Goal: Check status: Check status

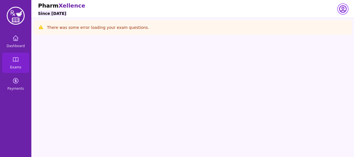
click at [342, 5] on icon "button" at bounding box center [343, 8] width 9 height 9
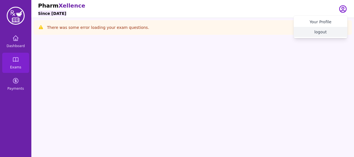
click at [319, 32] on button "logout" at bounding box center [321, 32] width 54 height 10
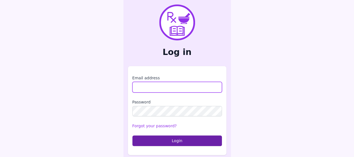
type input "**********"
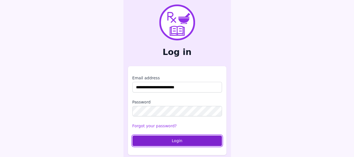
click at [153, 143] on button "Login" at bounding box center [178, 140] width 90 height 11
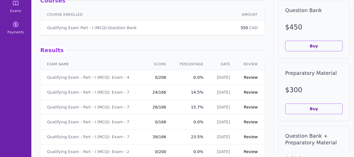
scroll to position [57, 0]
click at [244, 91] on link "Review" at bounding box center [251, 91] width 14 height 4
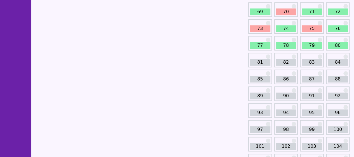
scroll to position [322, 0]
click at [286, 62] on link "82" at bounding box center [286, 62] width 20 height 7
